Goal: Book appointment/travel/reservation

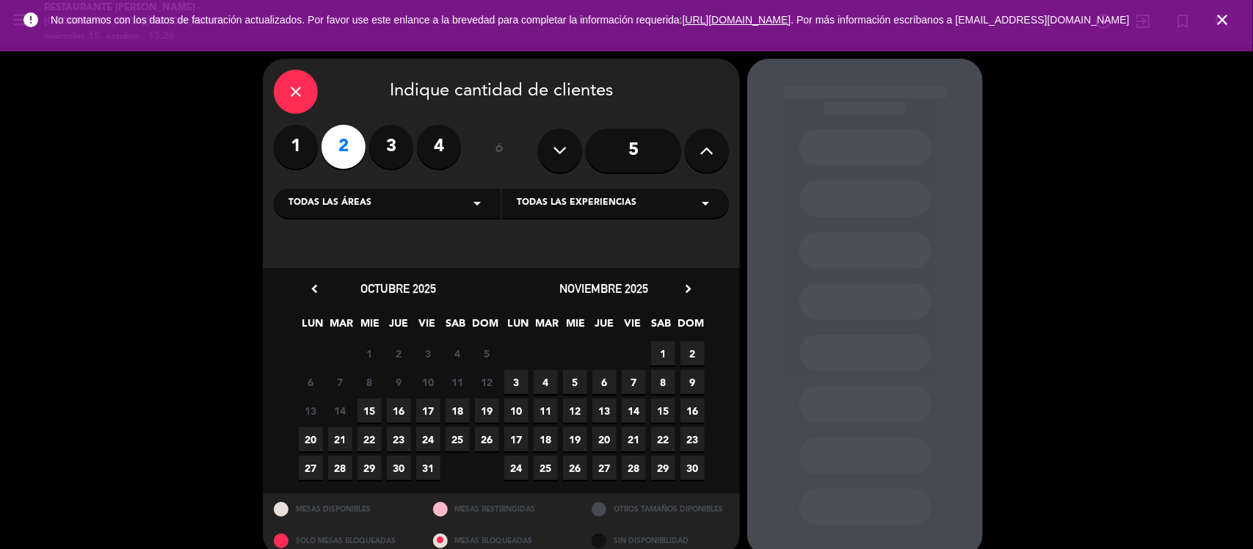
click at [1227, 13] on span "close" at bounding box center [1222, 20] width 40 height 40
click at [1226, 16] on icon "close" at bounding box center [1222, 20] width 18 height 18
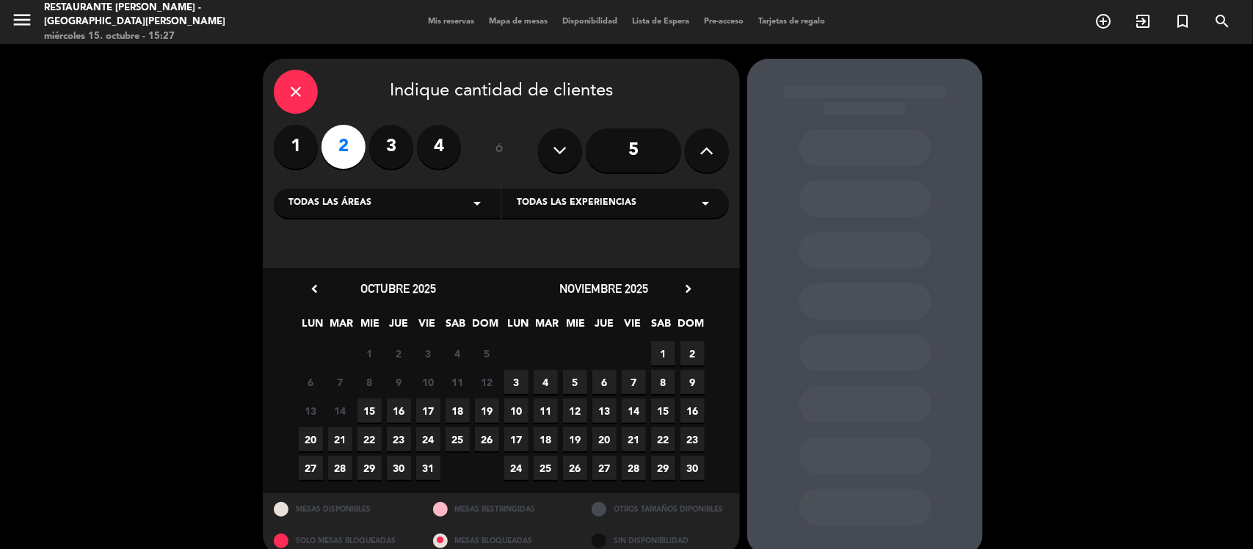
click at [437, 405] on span "17" at bounding box center [428, 411] width 24 height 24
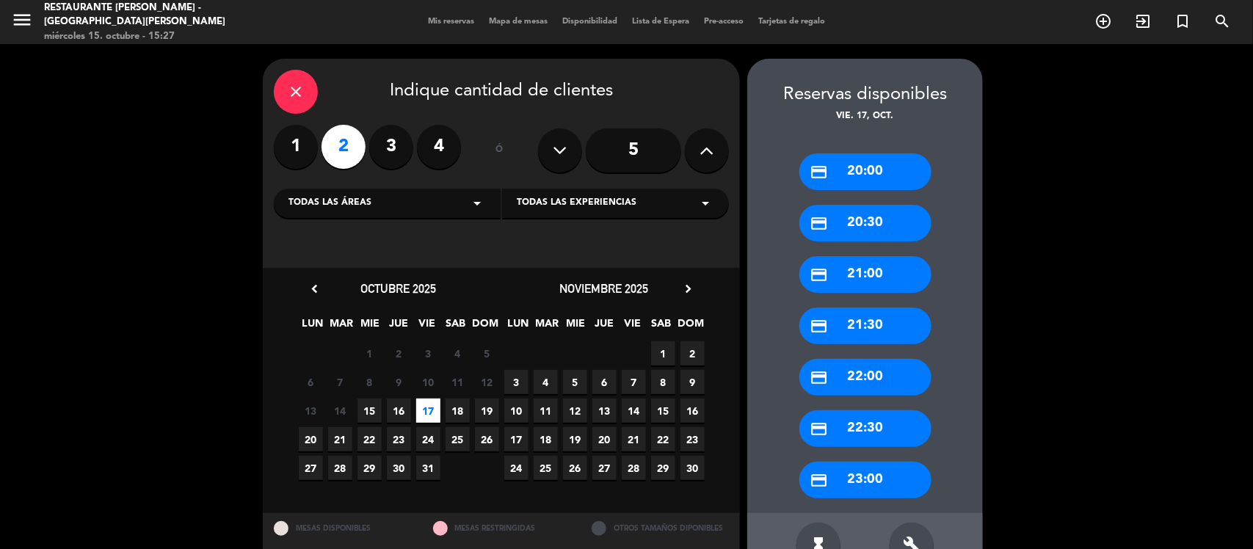
click at [885, 171] on div "credit_card 20:00" at bounding box center [865, 171] width 132 height 37
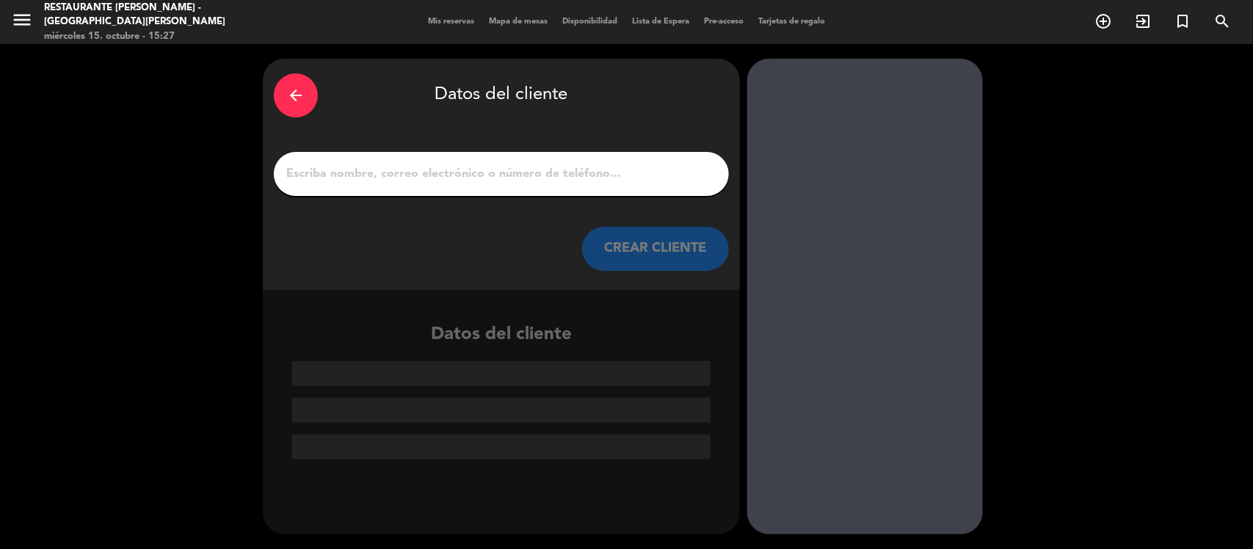
click at [505, 174] on input "1" at bounding box center [501, 174] width 433 height 21
paste input "[PERSON_NAME]"
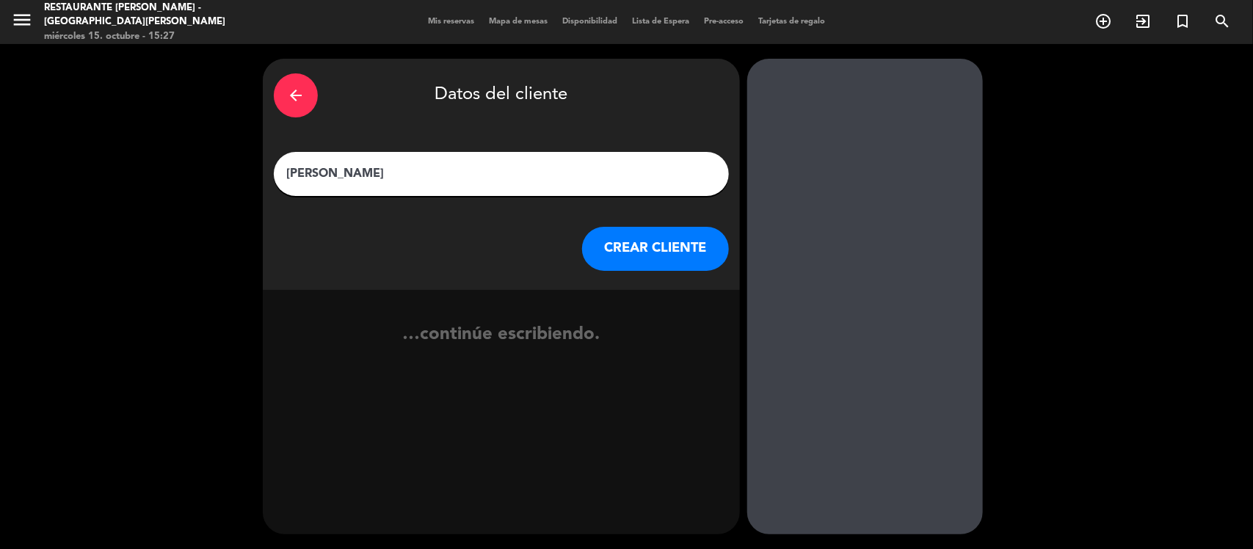
type input "[PERSON_NAME]"
click at [677, 258] on button "CREAR CLIENTE" at bounding box center [655, 249] width 147 height 44
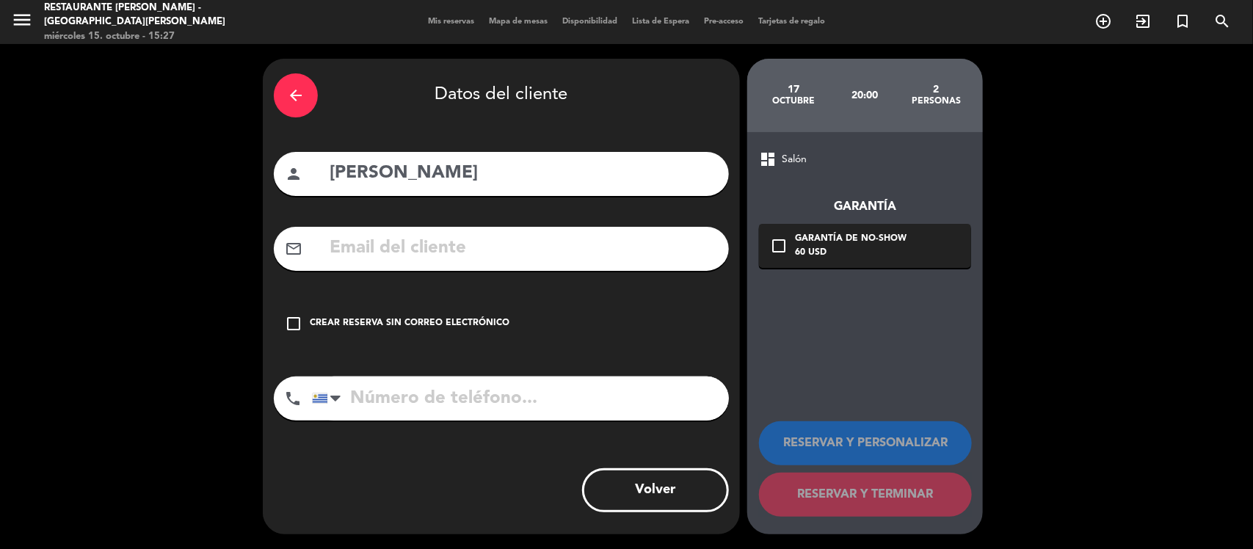
click at [485, 250] on input "text" at bounding box center [523, 248] width 390 height 30
click at [450, 401] on input "tel" at bounding box center [520, 398] width 417 height 44
click at [477, 251] on input "text" at bounding box center [523, 248] width 390 height 30
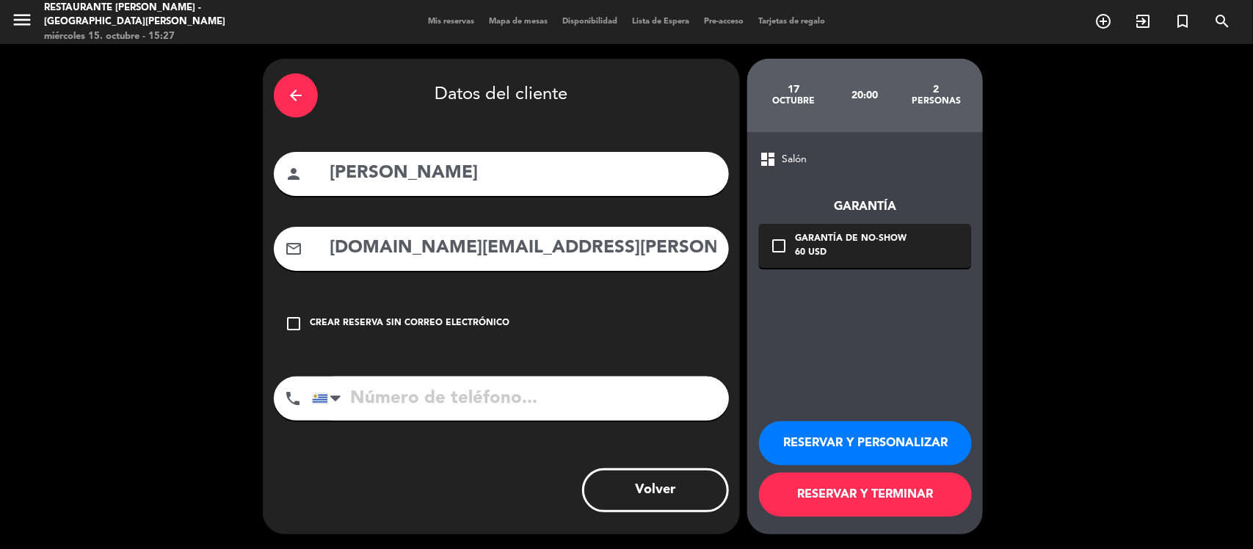
type input "[DOMAIN_NAME][EMAIL_ADDRESS][PERSON_NAME][DOMAIN_NAME]"
drag, startPoint x: 450, startPoint y: 438, endPoint x: 404, endPoint y: 412, distance: 52.6
click at [441, 430] on div "arrow_back Datos del cliente person [PERSON_NAME] mail_outline [DOMAIN_NAME][EM…" at bounding box center [501, 297] width 477 height 476
click at [404, 412] on input "tel" at bounding box center [520, 398] width 417 height 44
click at [896, 501] on button "RESERVAR Y TERMINAR" at bounding box center [865, 495] width 213 height 44
